Goal: Task Accomplishment & Management: Manage account settings

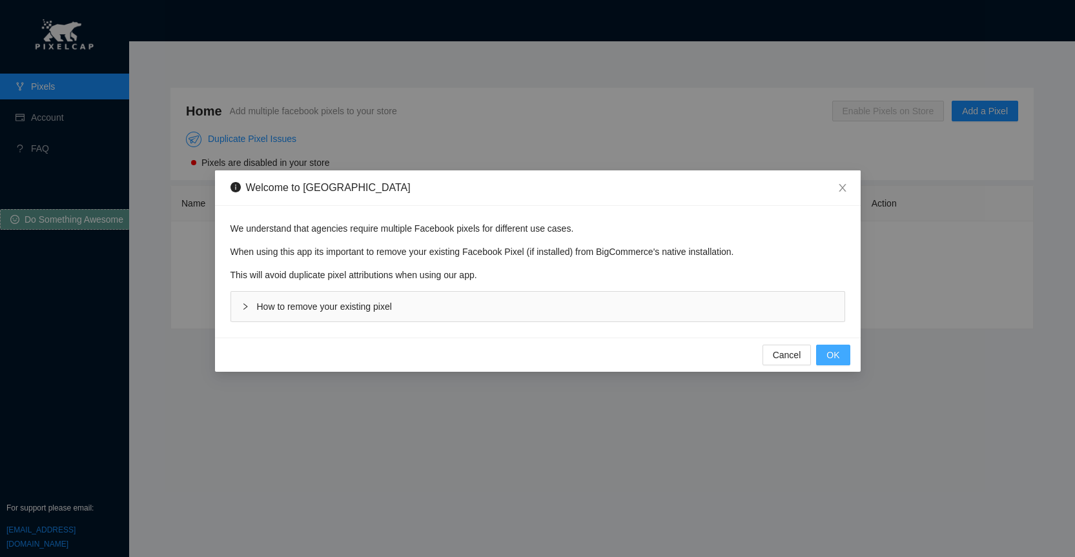
click at [838, 356] on span "OK" at bounding box center [833, 355] width 13 height 14
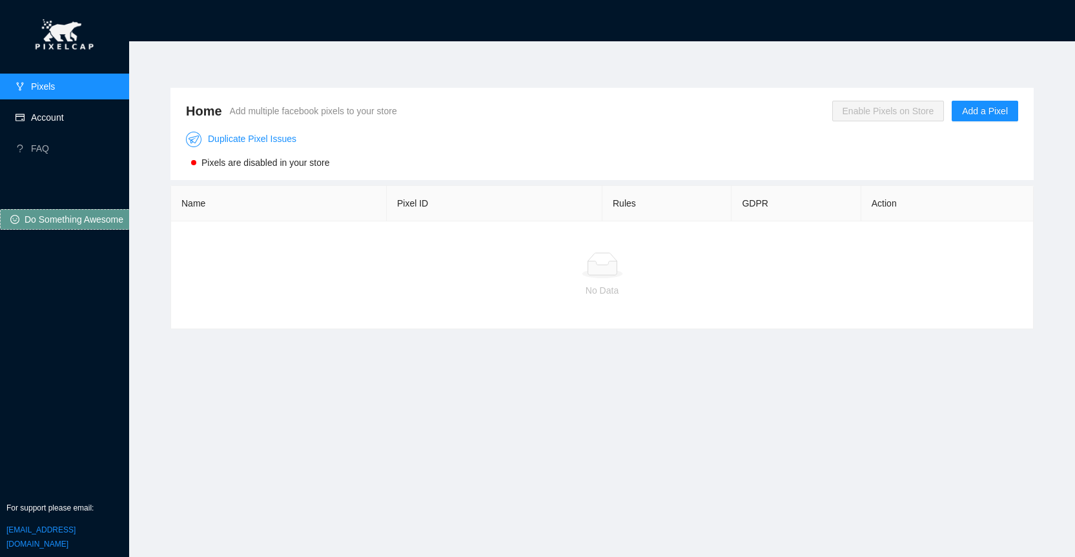
click at [64, 122] on link "Account" at bounding box center [47, 117] width 33 height 10
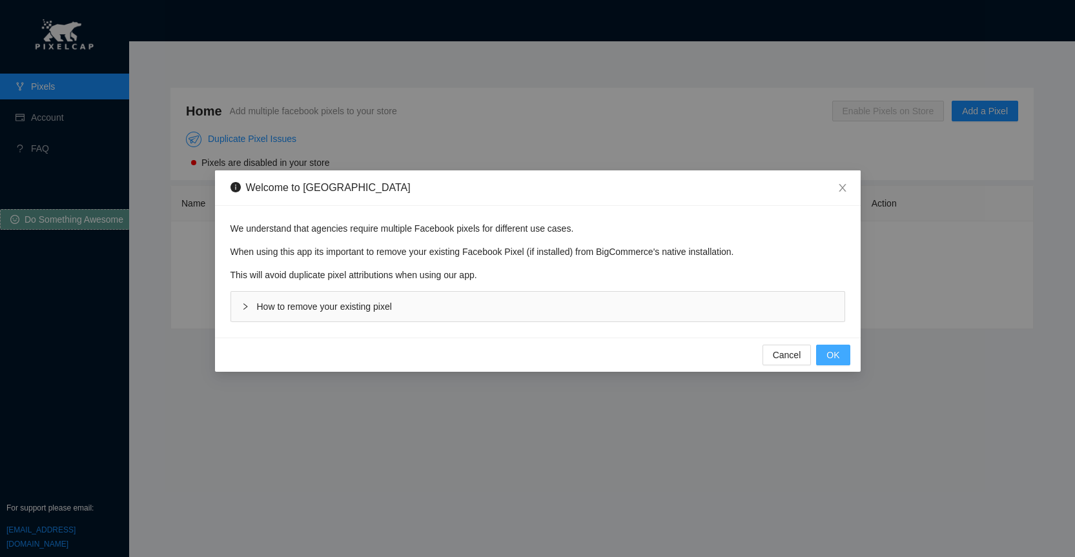
click at [833, 355] on span "OK" at bounding box center [833, 355] width 13 height 14
click at [836, 352] on span "OK" at bounding box center [833, 355] width 13 height 14
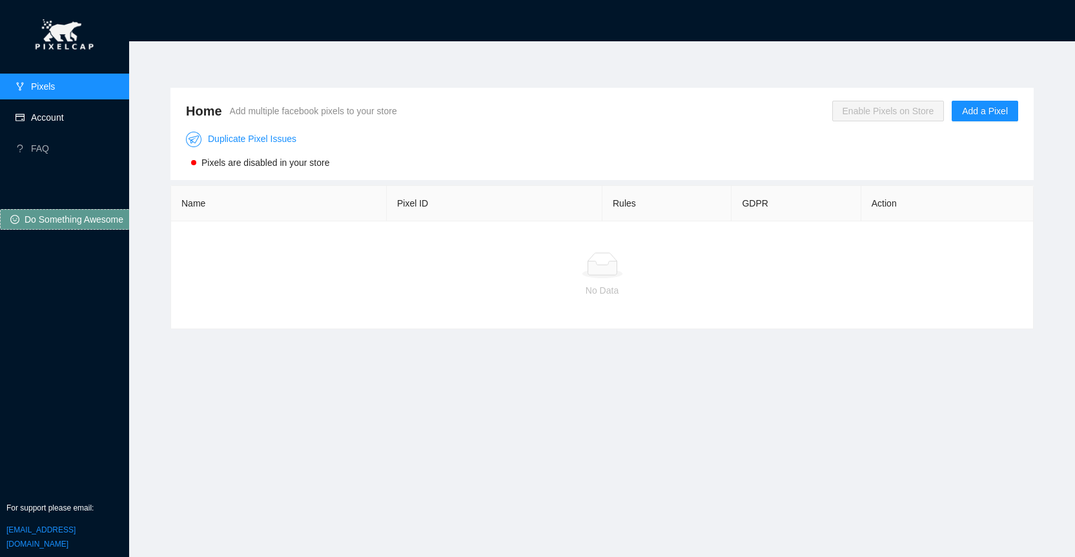
click at [64, 119] on link "Account" at bounding box center [47, 117] width 33 height 10
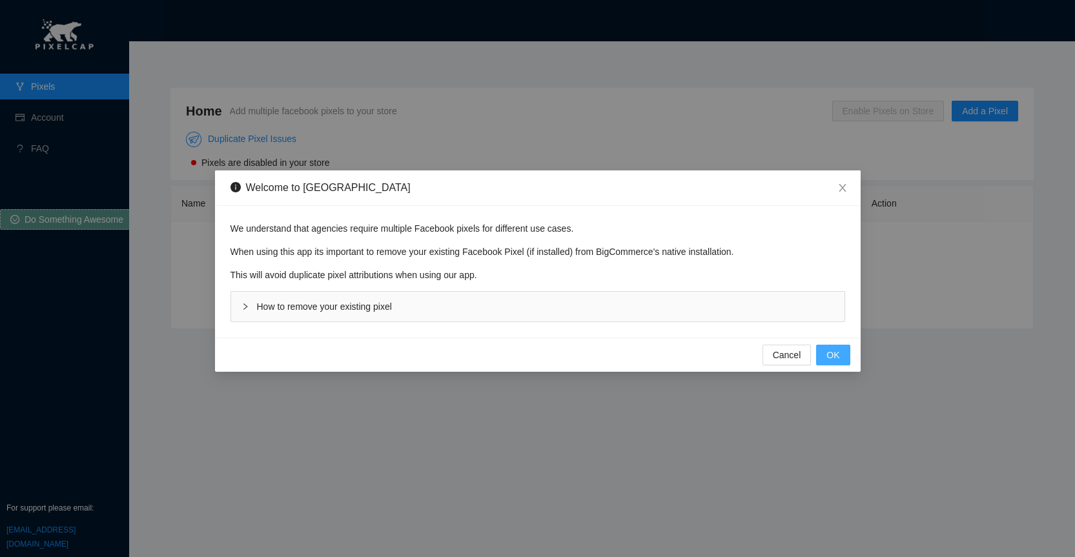
click at [830, 352] on span "OK" at bounding box center [833, 355] width 13 height 14
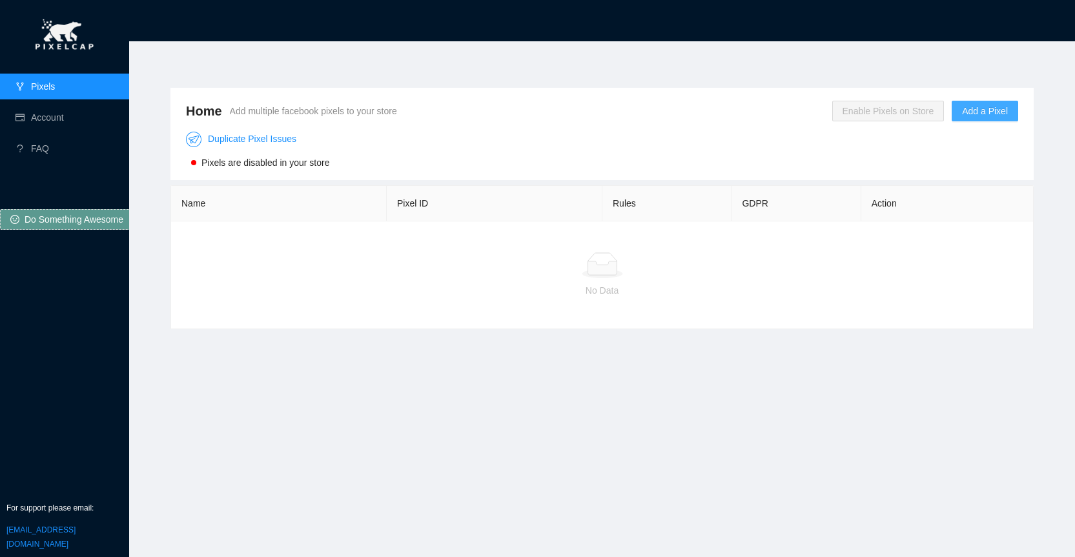
click at [971, 108] on span "Add a Pixel" at bounding box center [985, 111] width 46 height 14
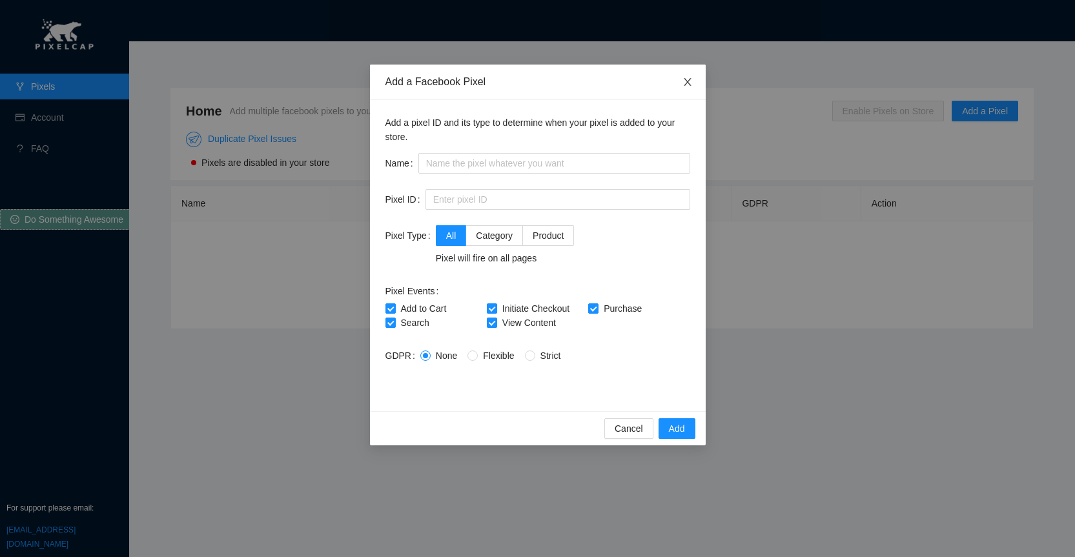
click at [690, 81] on icon "close" at bounding box center [688, 82] width 10 height 10
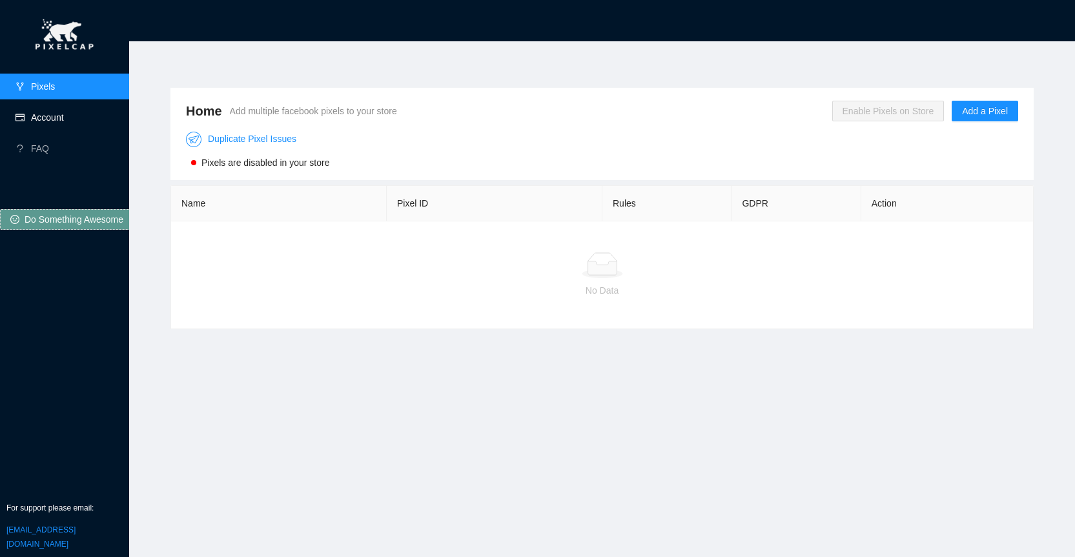
click at [50, 114] on link "Account" at bounding box center [47, 117] width 33 height 10
